Goal: Task Accomplishment & Management: Manage account settings

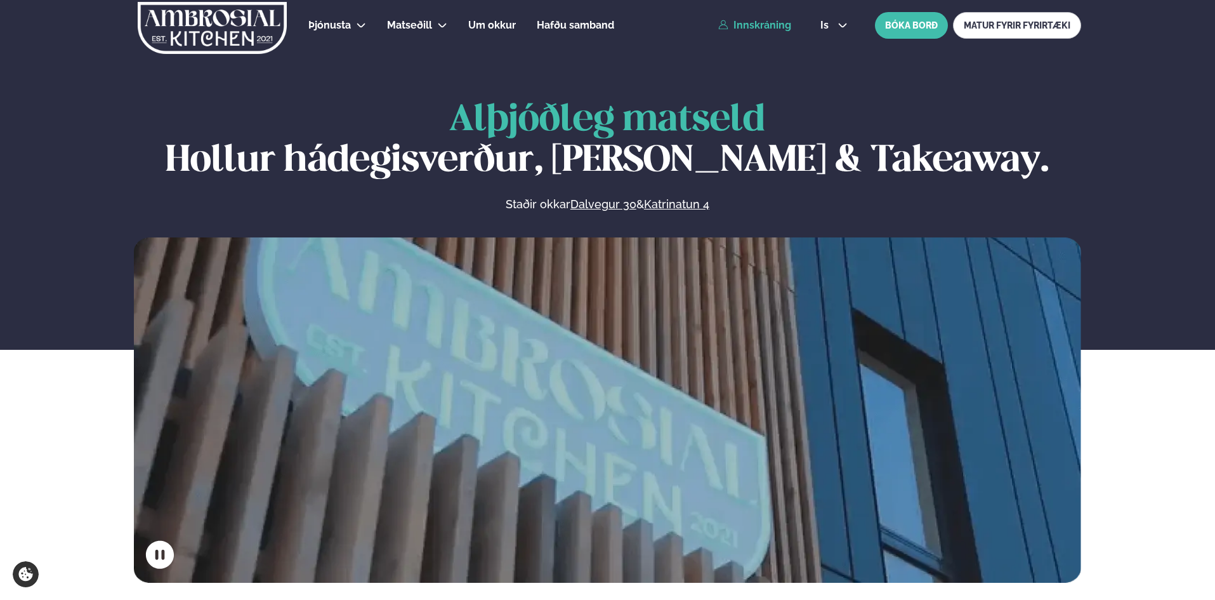
click at [743, 23] on link "Innskráning" at bounding box center [754, 25] width 73 height 11
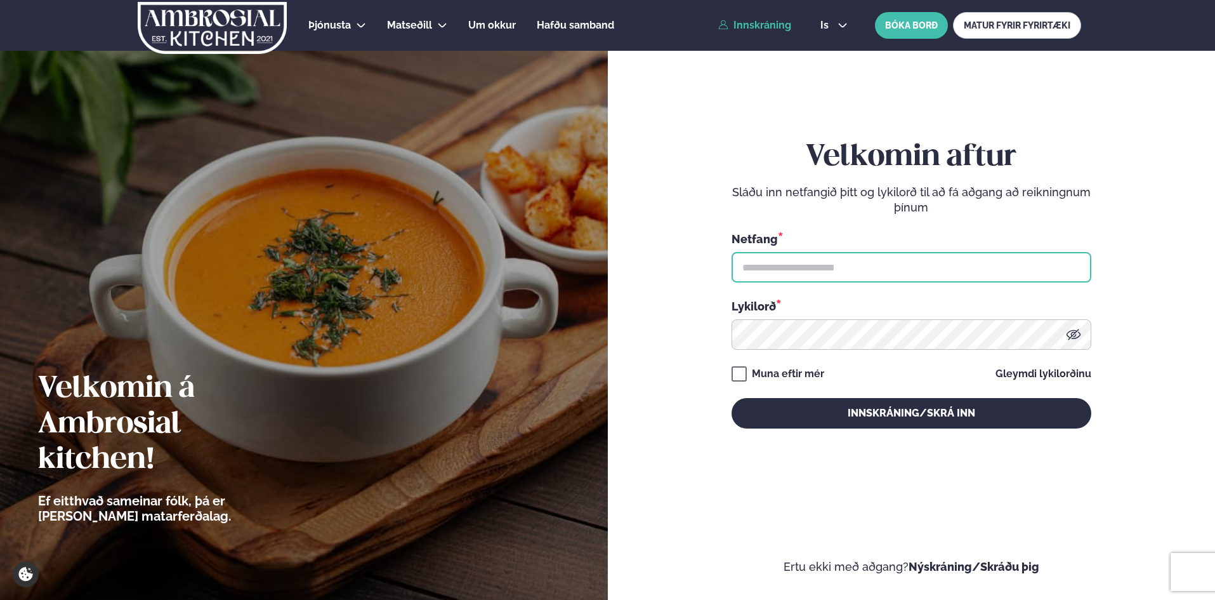
click at [815, 279] on input "text" at bounding box center [912, 267] width 360 height 30
type input "**********"
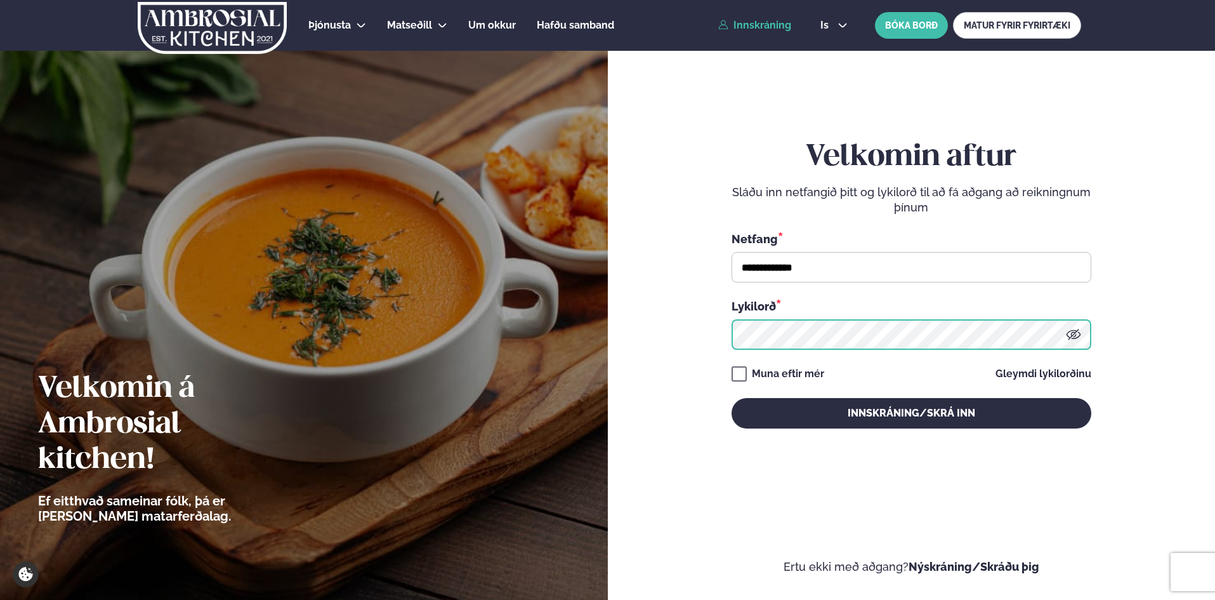
click at [732, 398] on button "Innskráning/Skrá inn" at bounding box center [912, 413] width 360 height 30
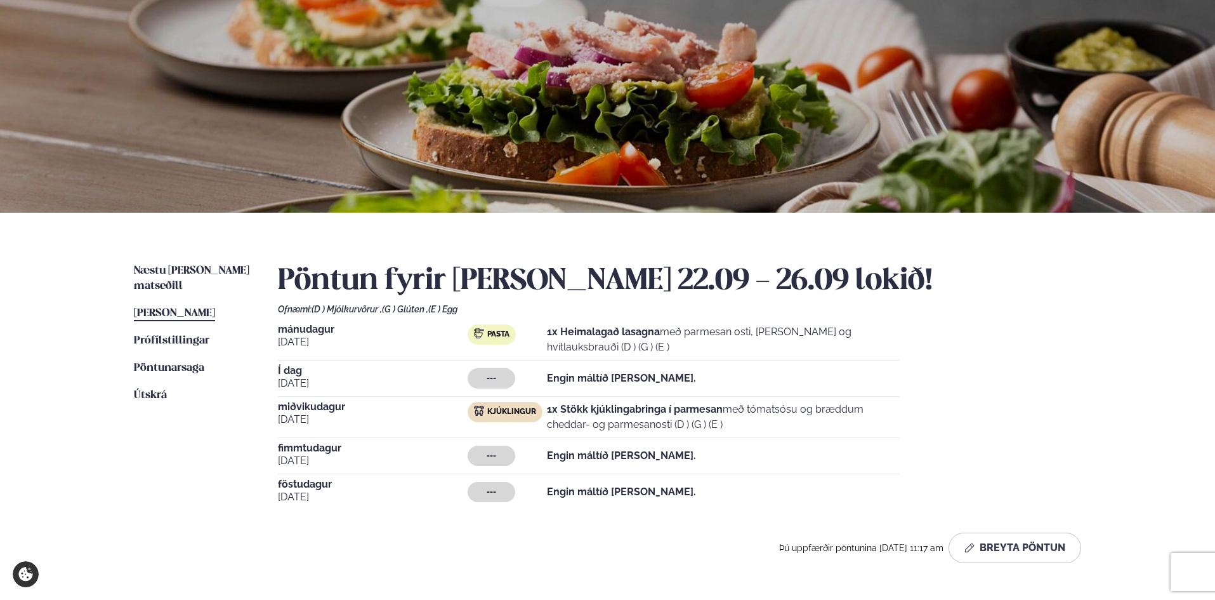
scroll to position [69, 0]
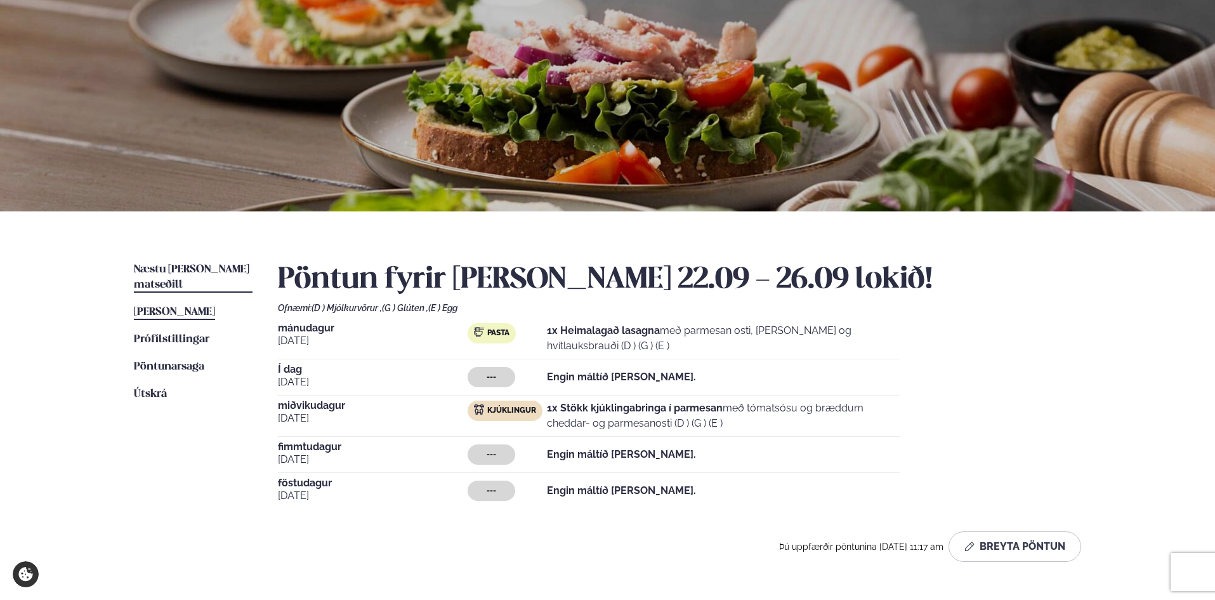
click at [201, 270] on span "Næstu [PERSON_NAME] matseðill" at bounding box center [192, 277] width 116 height 26
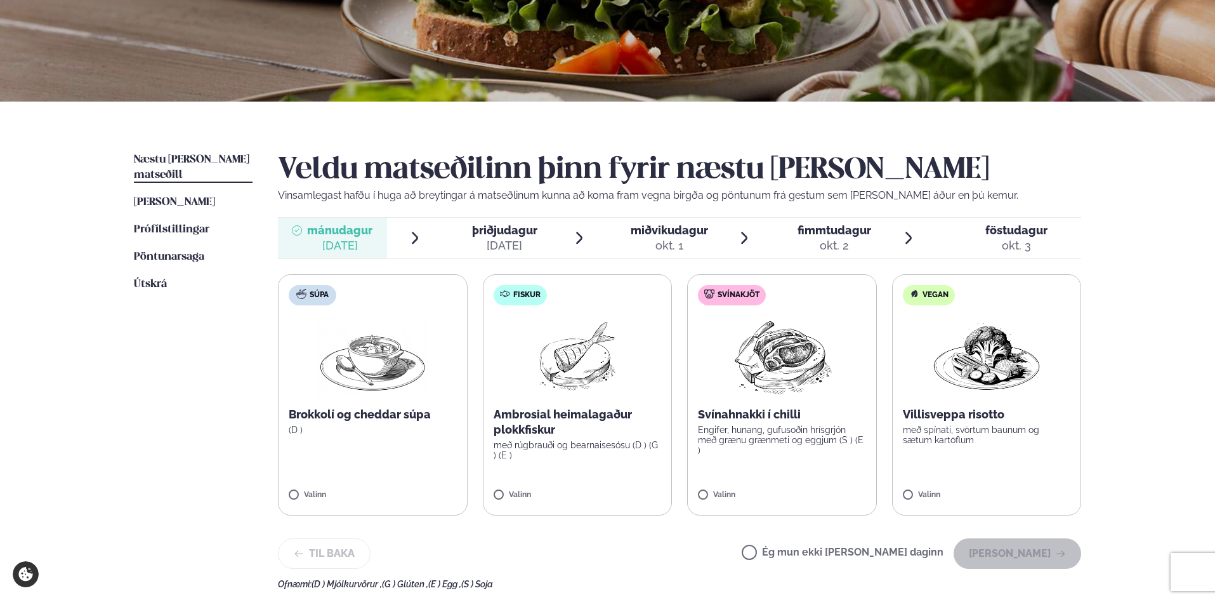
scroll to position [182, 0]
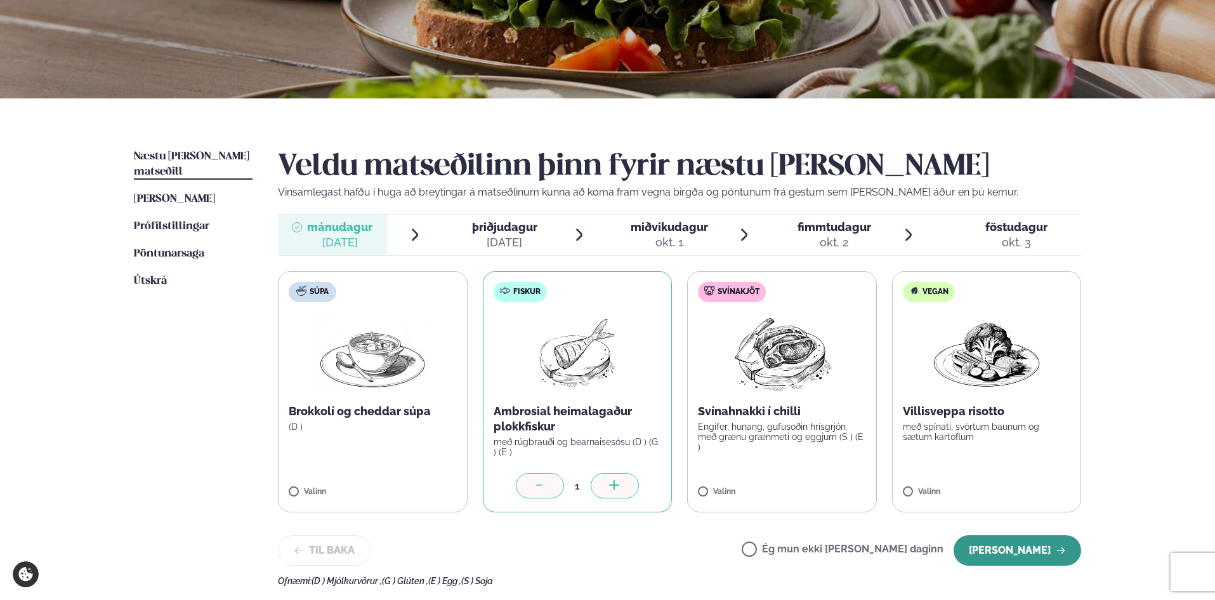
click at [981, 545] on button "[PERSON_NAME]" at bounding box center [1018, 550] width 128 height 30
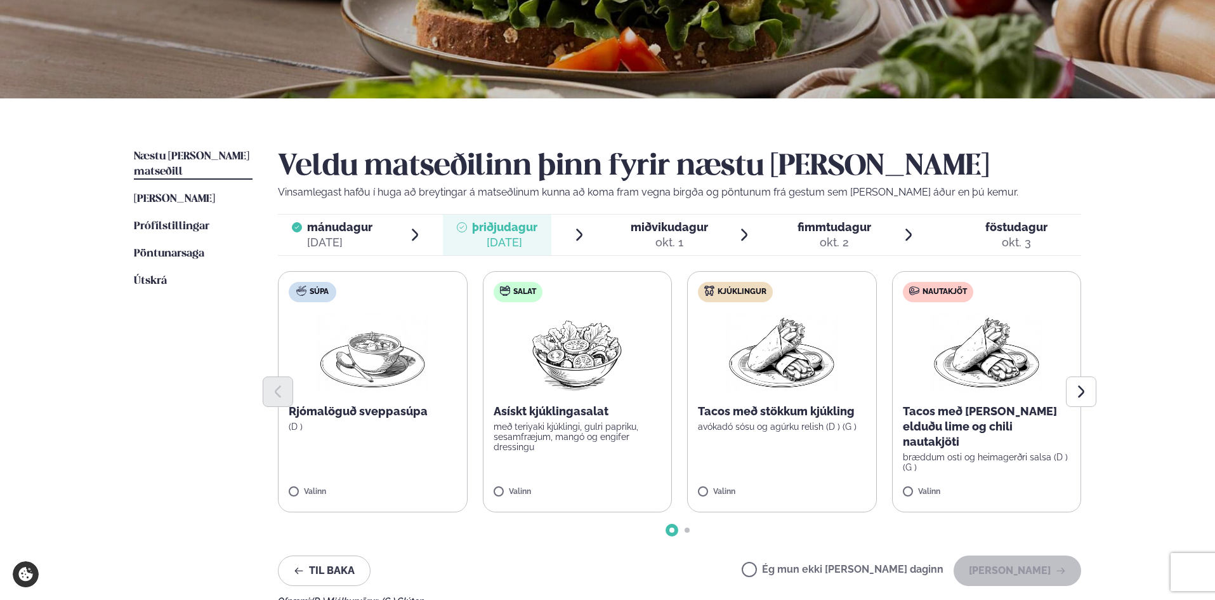
click at [659, 226] on span "miðvikudagur" at bounding box center [669, 226] width 77 height 13
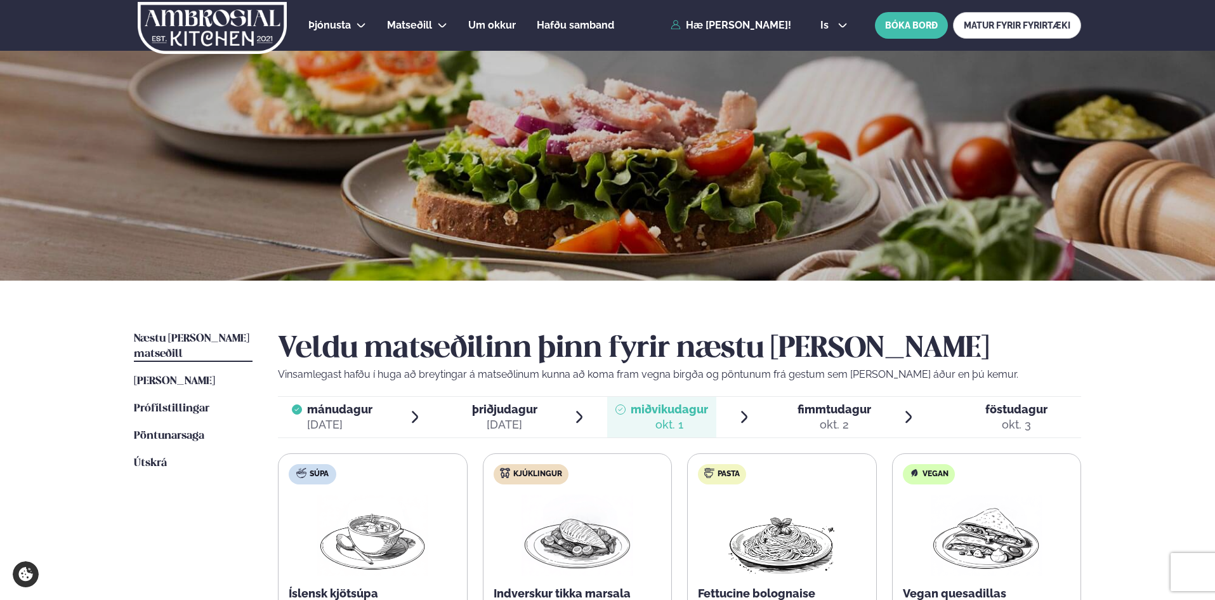
scroll to position [254, 0]
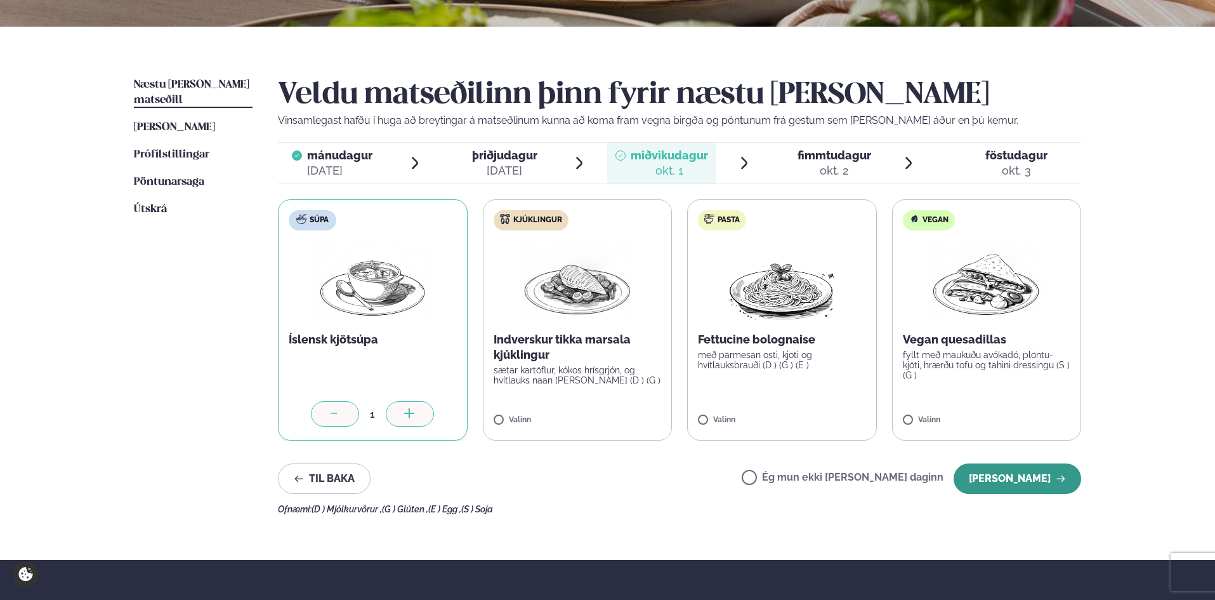
click at [1013, 479] on button "[PERSON_NAME]" at bounding box center [1018, 478] width 128 height 30
